Goal: Task Accomplishment & Management: Manage account settings

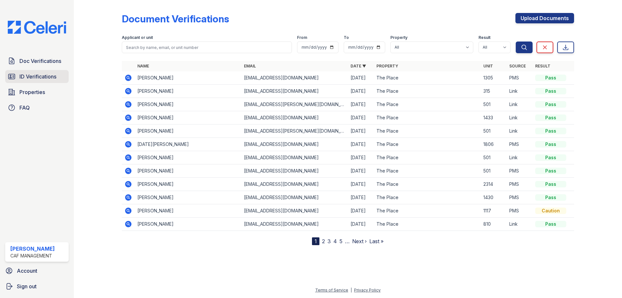
click at [33, 75] on span "ID Verifications" at bounding box center [37, 77] width 37 height 8
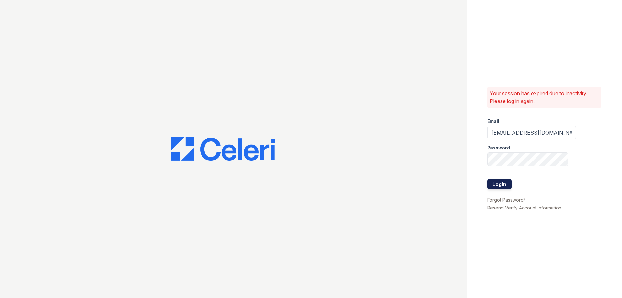
click at [500, 184] on button "Login" at bounding box center [500, 184] width 24 height 10
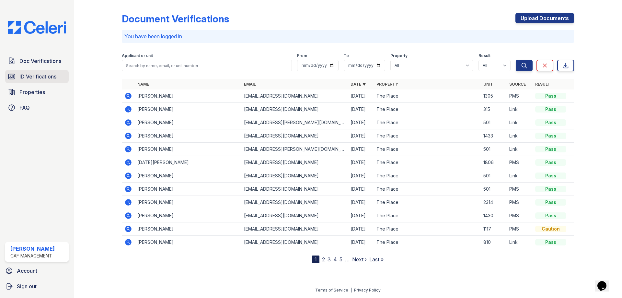
click at [22, 76] on span "ID Verifications" at bounding box center [37, 77] width 37 height 8
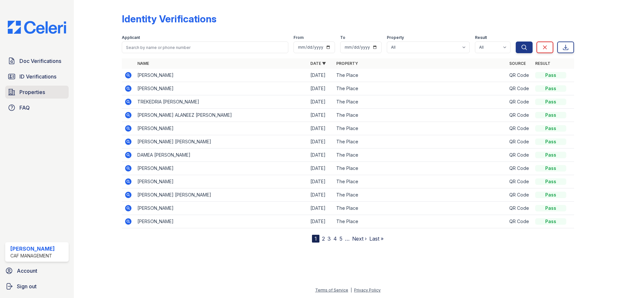
click at [49, 90] on link "Properties" at bounding box center [37, 92] width 64 height 13
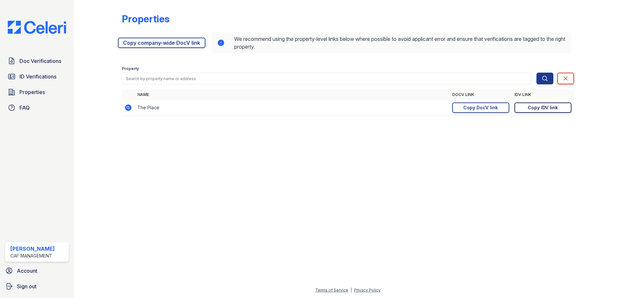
click at [525, 108] on link "Copy IDV link Copy link" at bounding box center [543, 107] width 57 height 10
click at [43, 75] on span "ID Verifications" at bounding box center [37, 77] width 37 height 8
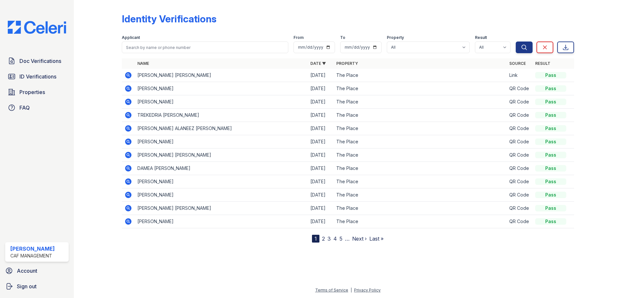
click at [127, 75] on icon at bounding box center [128, 75] width 2 height 2
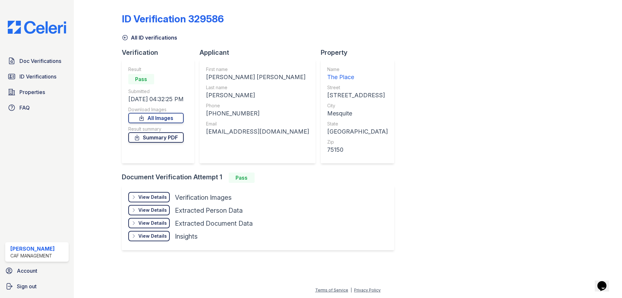
click at [171, 136] on link "Summary PDF" at bounding box center [155, 137] width 55 height 10
click at [165, 117] on link "All Images" at bounding box center [155, 118] width 55 height 10
click at [25, 63] on span "Doc Verifications" at bounding box center [40, 61] width 42 height 8
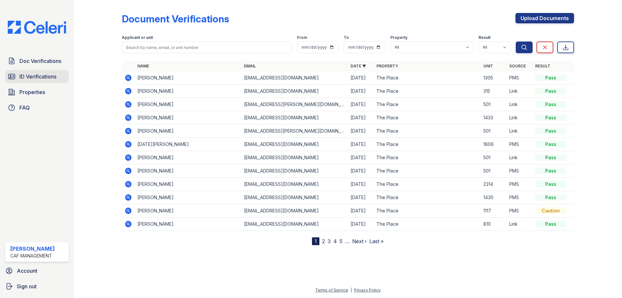
click at [46, 79] on span "ID Verifications" at bounding box center [37, 77] width 37 height 8
